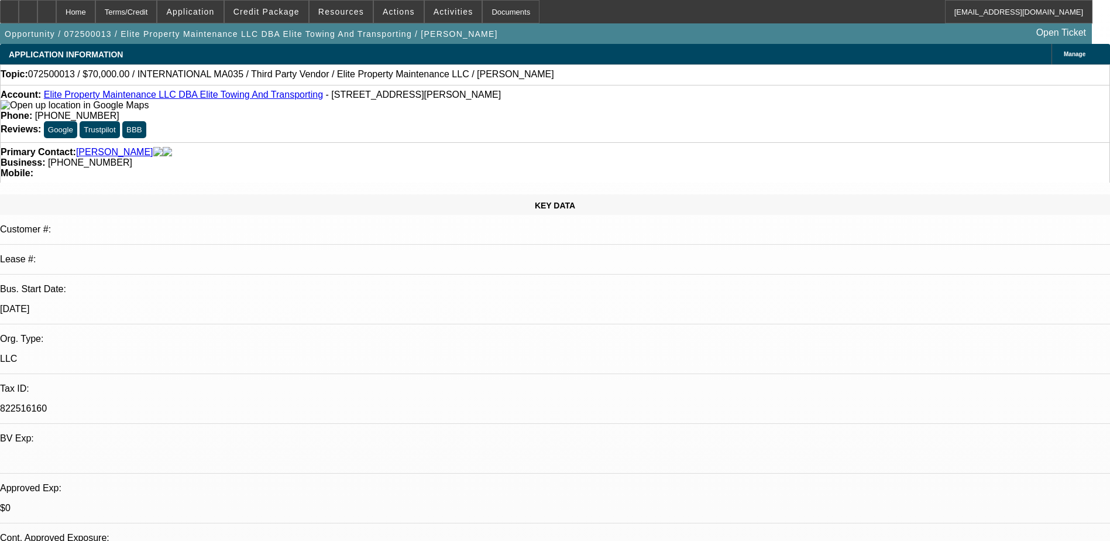
select select "0"
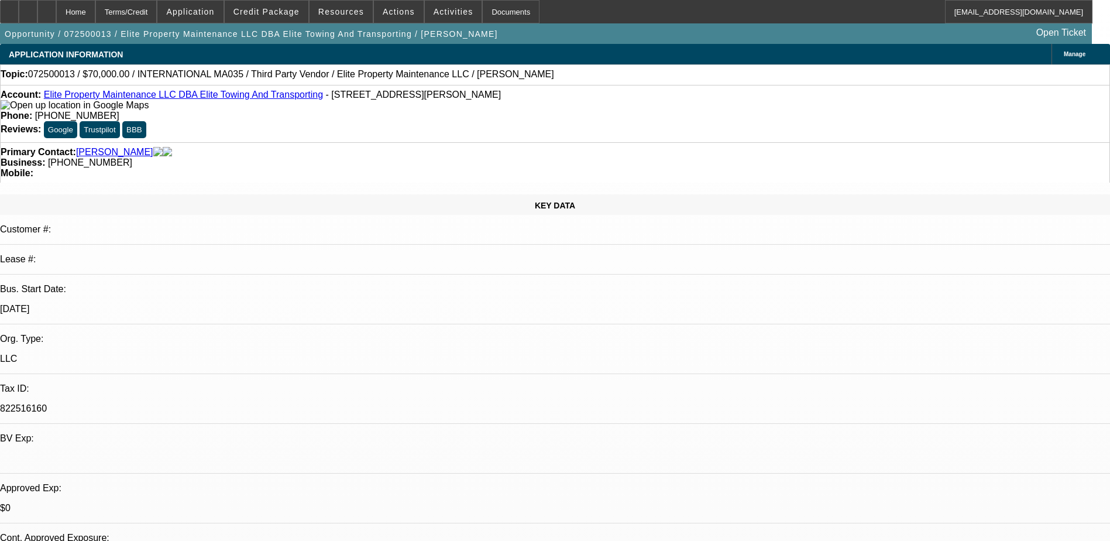
select select "0"
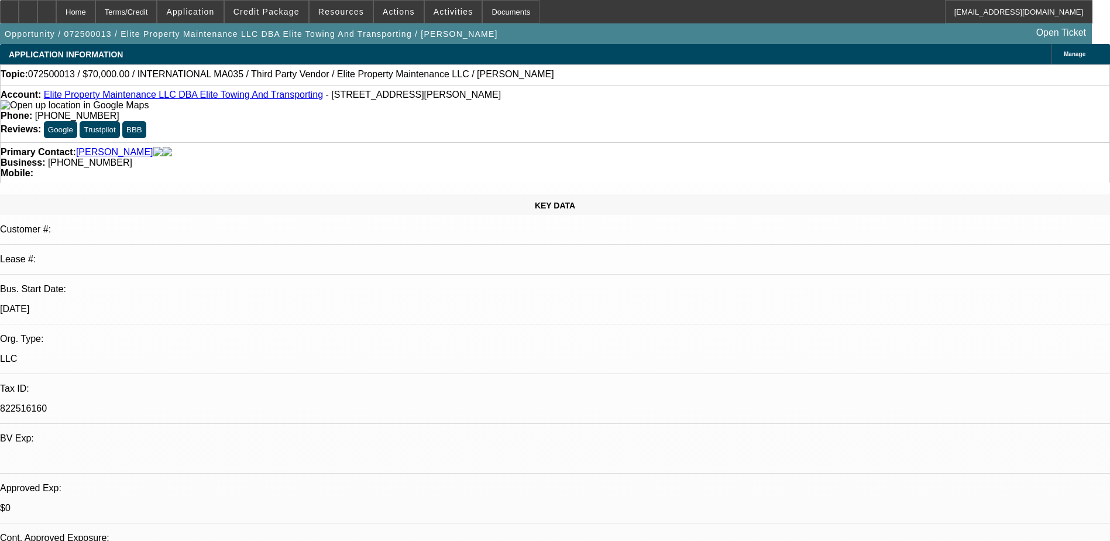
select select "0"
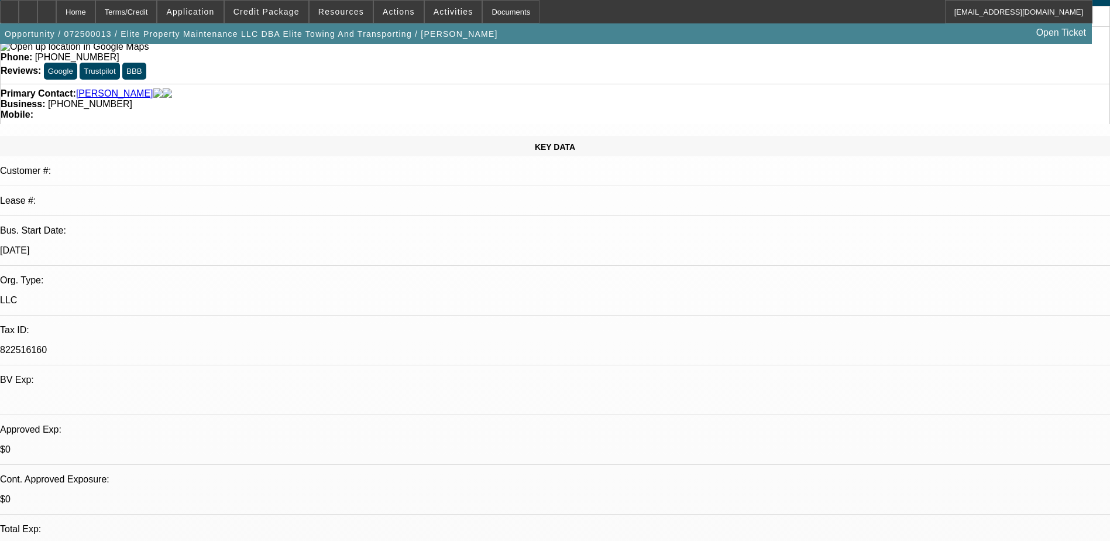
select select "1"
select select "6"
select select "1"
select select "3"
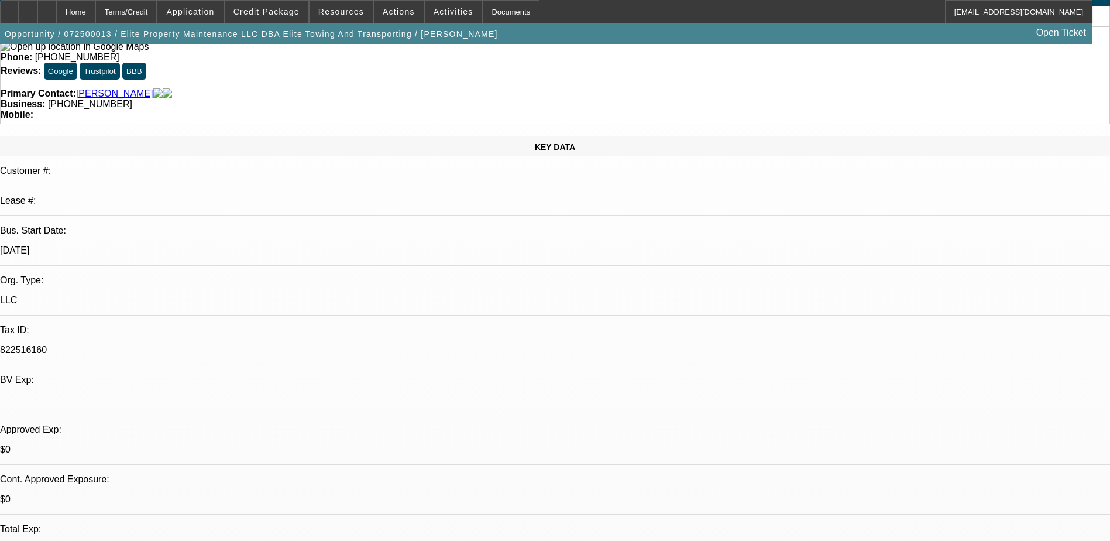
select select "6"
select select "1"
select select "6"
select select "1"
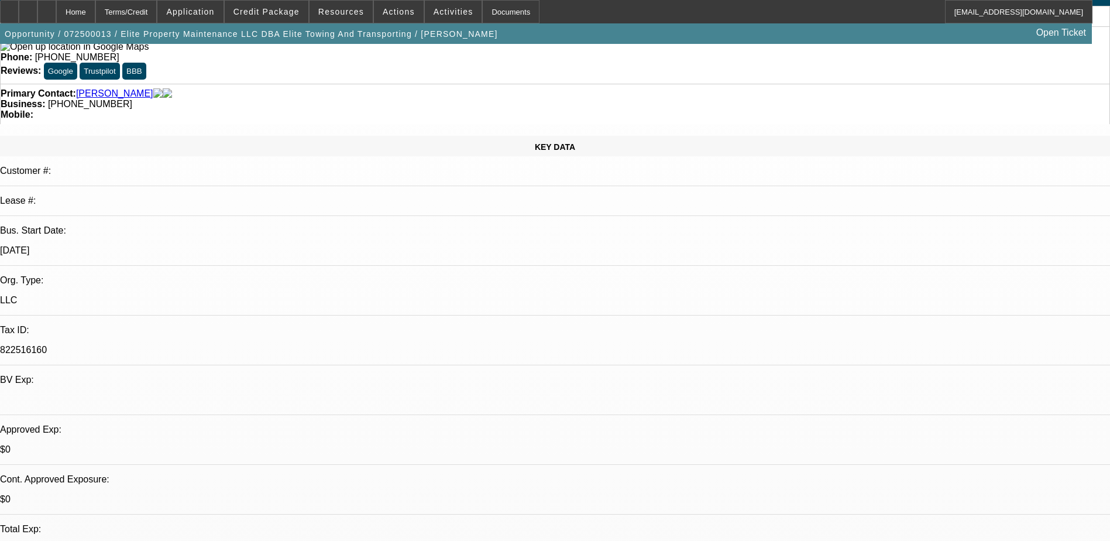
select select "2"
select select "6"
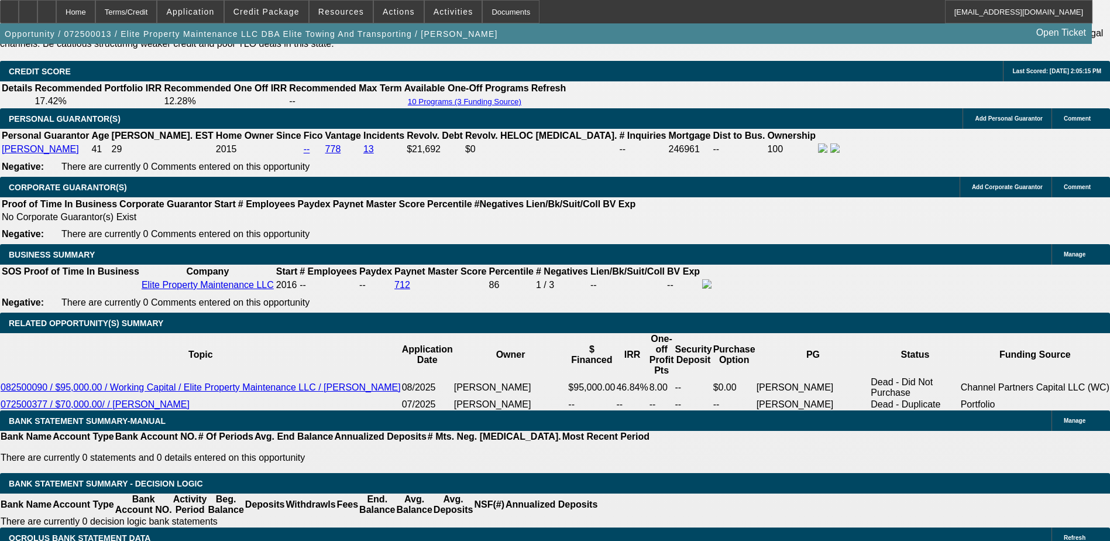
scroll to position [1053, 0]
drag, startPoint x: 883, startPoint y: 218, endPoint x: 895, endPoint y: 218, distance: 12.3
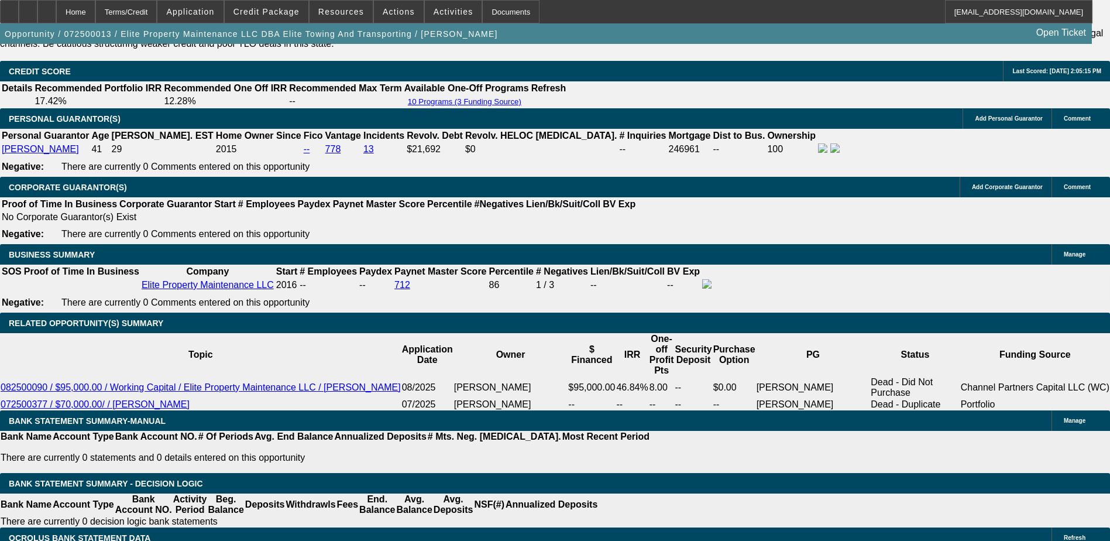
scroll to position [1170, 0]
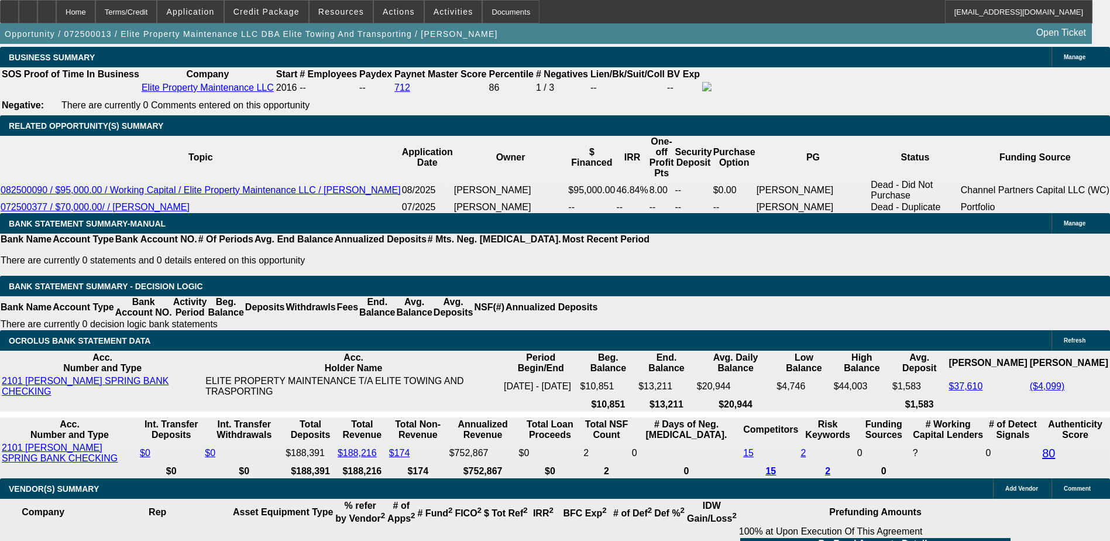
scroll to position [1998, 0]
